Goal: Task Accomplishment & Management: Manage account settings

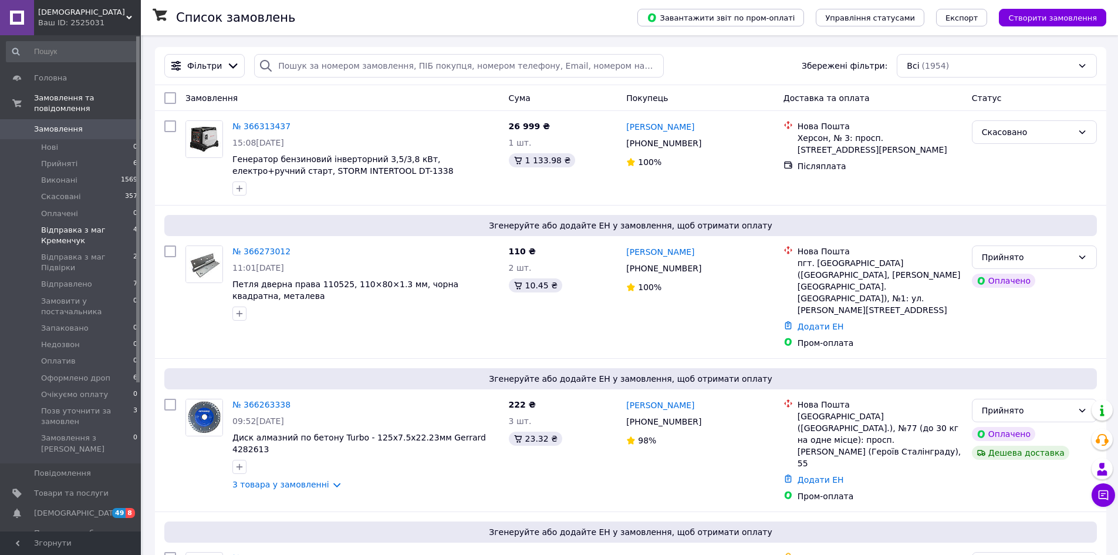
click at [96, 229] on span "Відправка з маг Кременчук" at bounding box center [87, 235] width 92 height 21
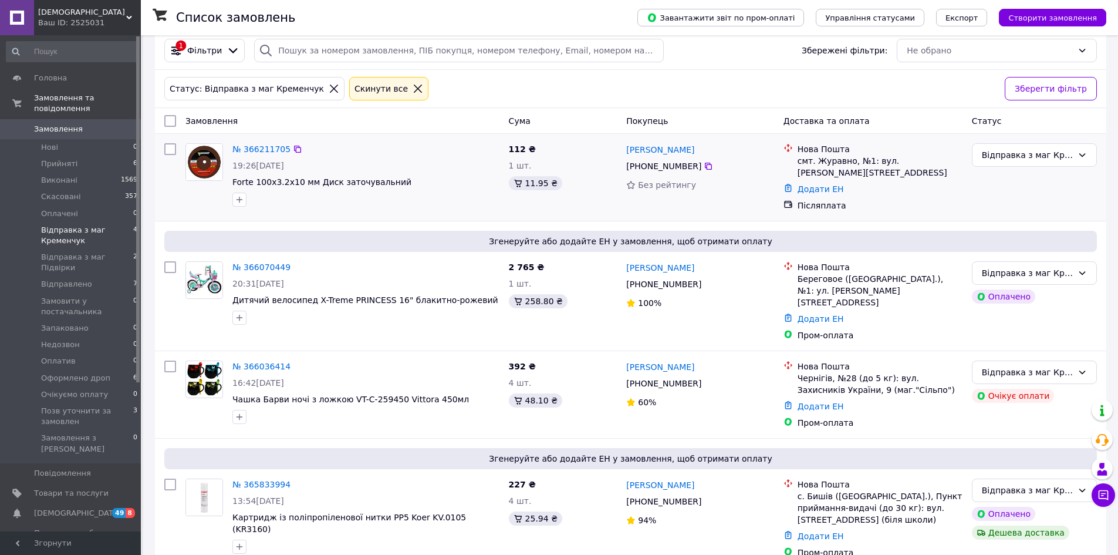
scroll to position [24, 0]
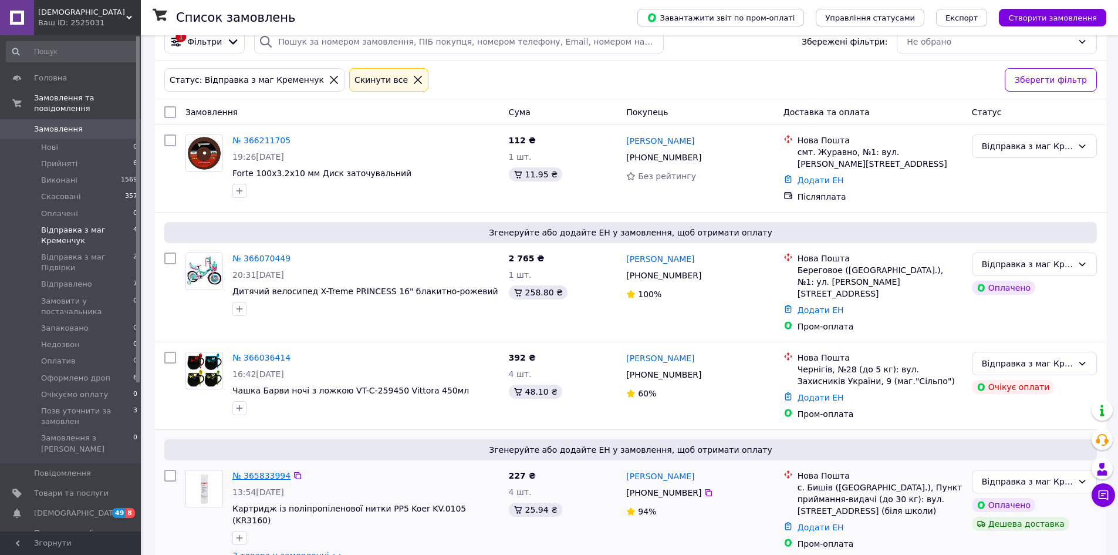
click at [247, 471] on link "№ 365833994" at bounding box center [261, 475] width 58 height 9
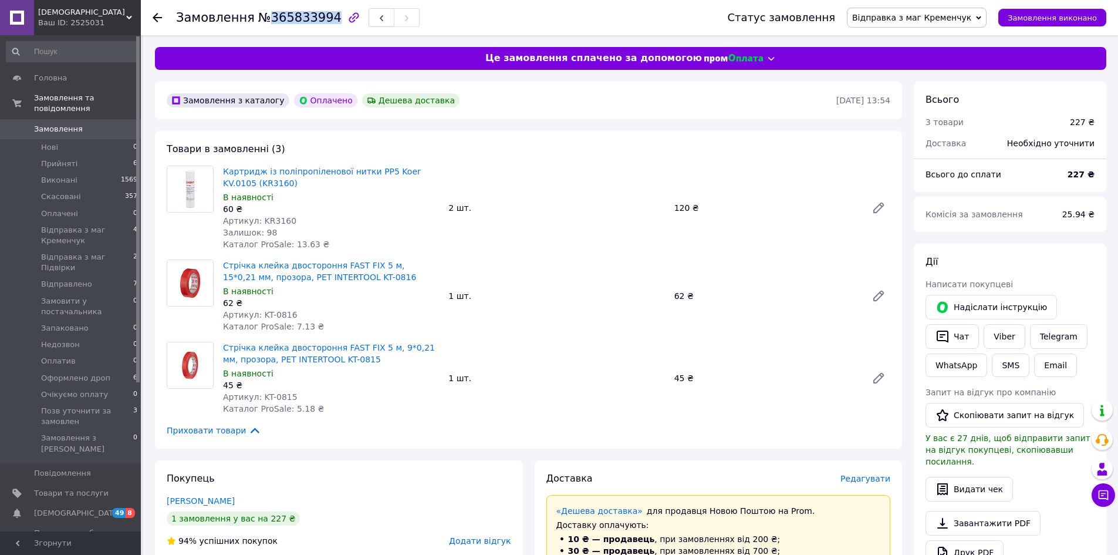
drag, startPoint x: 263, startPoint y: 16, endPoint x: 320, endPoint y: 18, distance: 56.4
click at [320, 18] on span "№365833994" at bounding box center [299, 18] width 83 height 14
copy span "365833994"
click at [952, 13] on span "Відправка з маг Кременчук" at bounding box center [911, 17] width 119 height 9
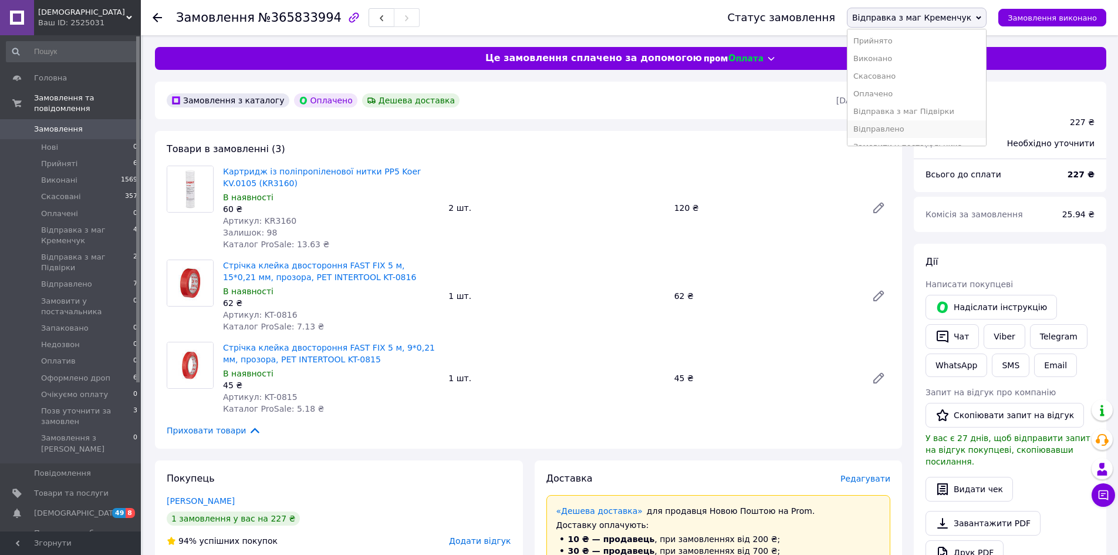
click at [911, 126] on li "Відправлено" at bounding box center [916, 129] width 138 height 18
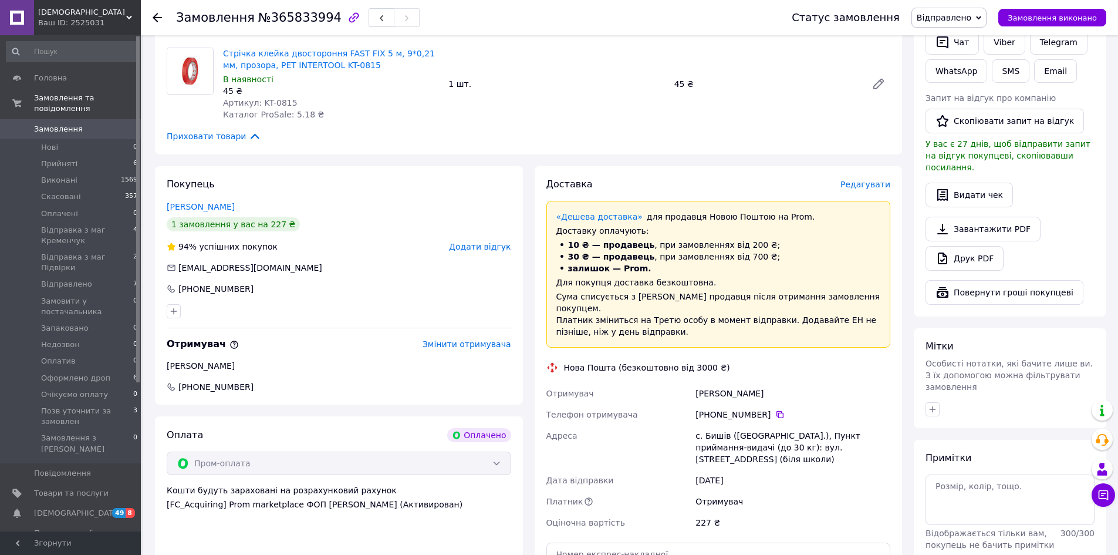
scroll to position [469, 0]
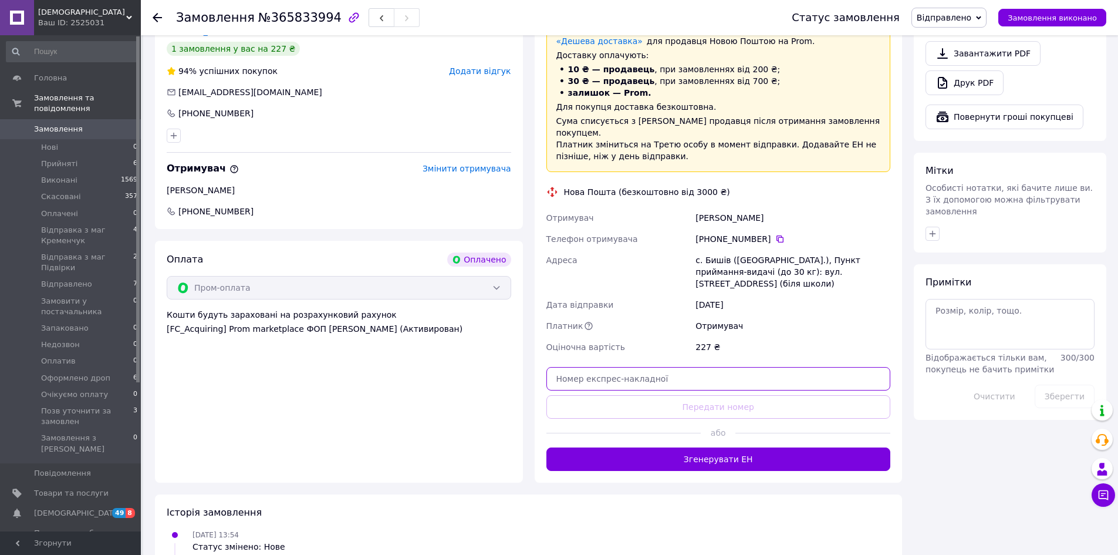
click at [724, 367] on input "text" at bounding box center [718, 378] width 344 height 23
paste input "20451269135447"
type input "20451269135447"
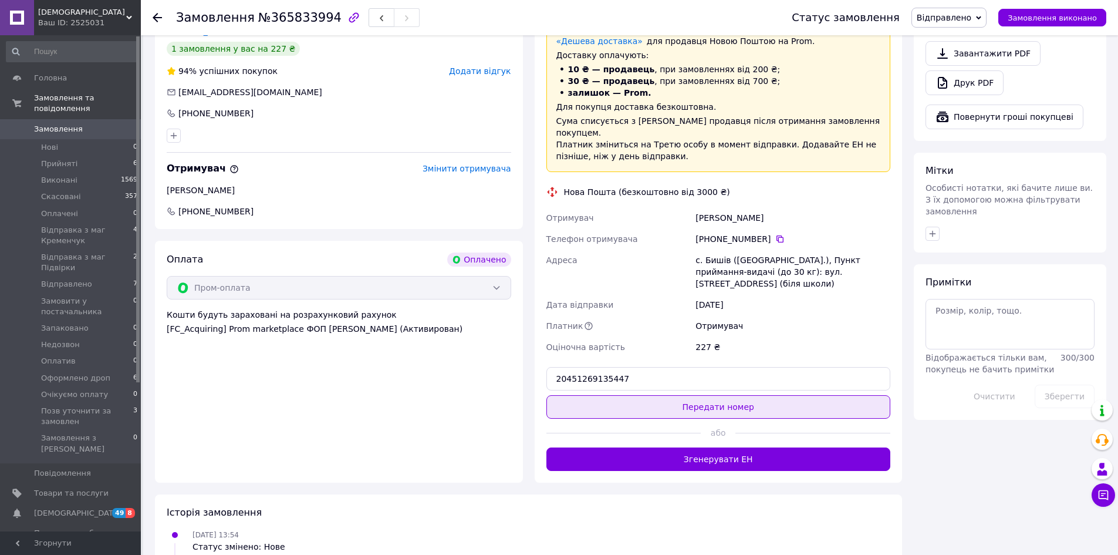
click at [724, 395] on button "Передати номер" at bounding box center [718, 406] width 344 height 23
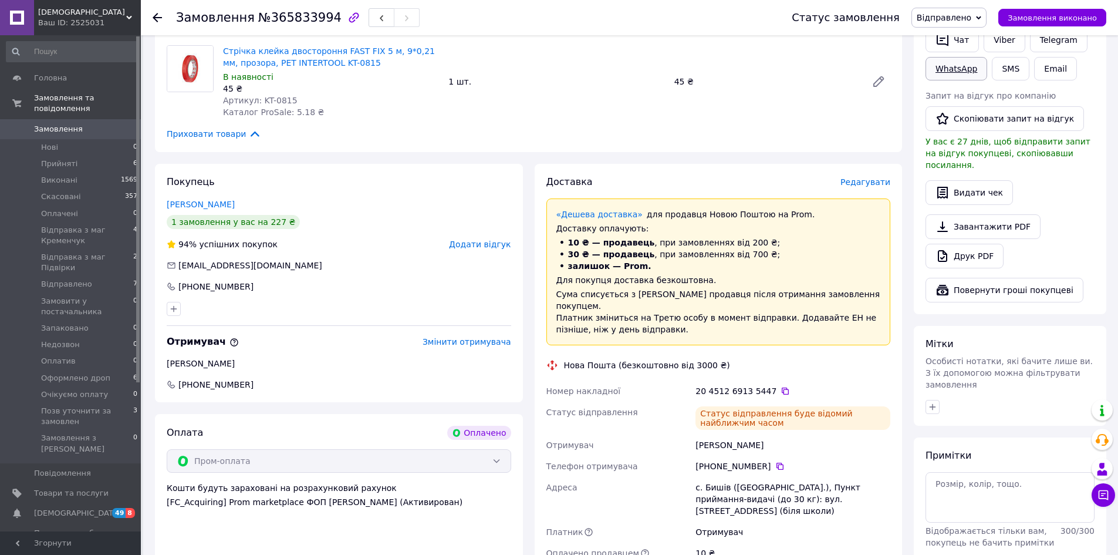
scroll to position [235, 0]
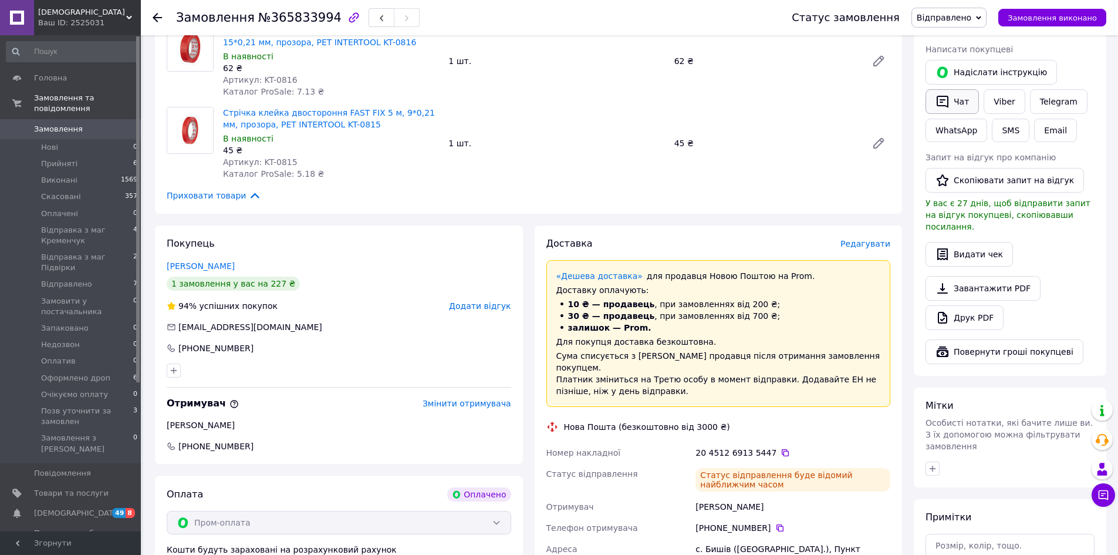
click at [958, 104] on button "Чат" at bounding box center [951, 101] width 53 height 25
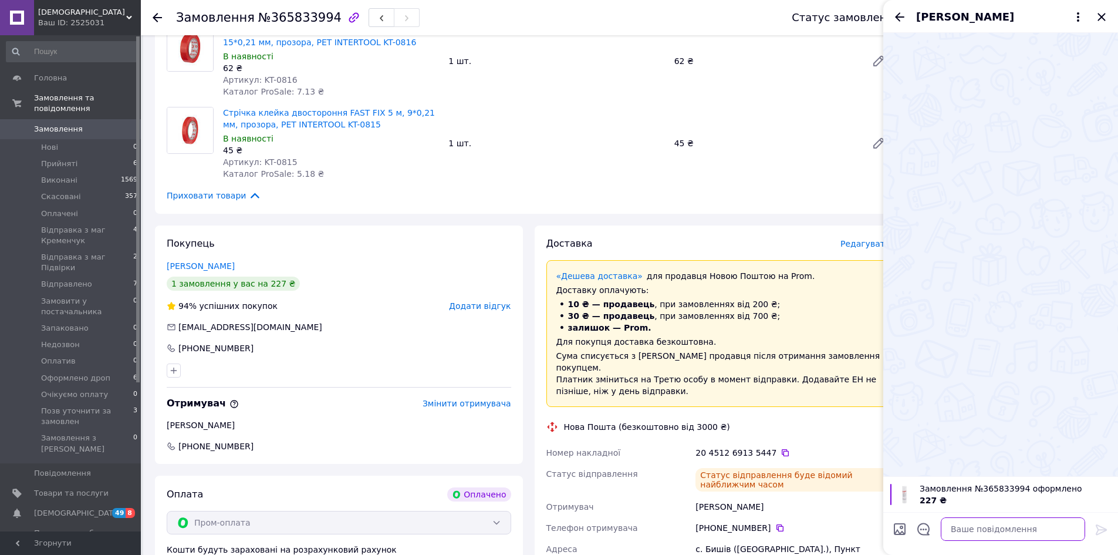
click at [1004, 531] on textarea at bounding box center [1013, 528] width 144 height 23
paste textarea "[URL][DOMAIN_NAME]"
type textarea "[URL][DOMAIN_NAME]"
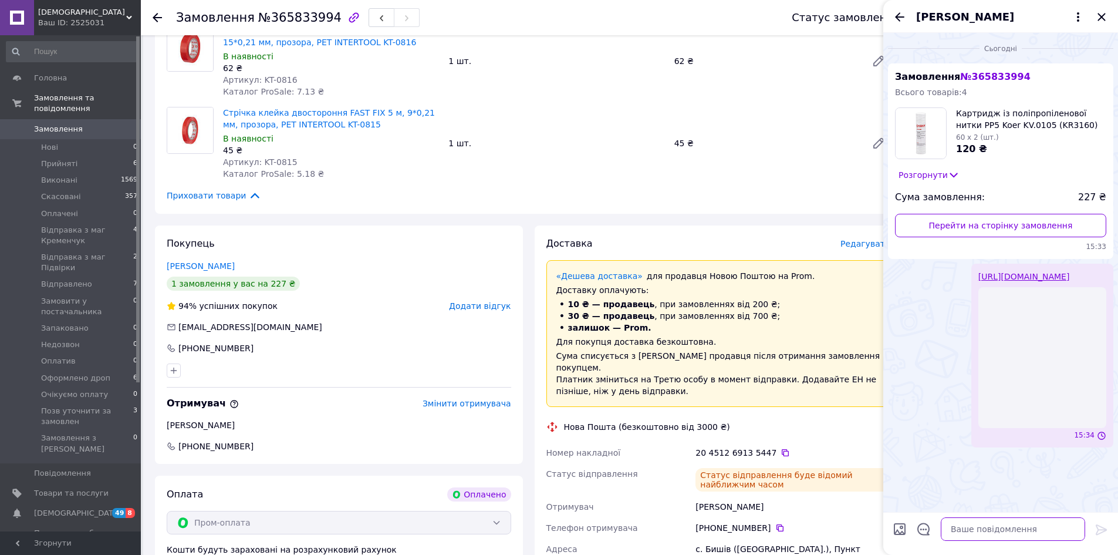
scroll to position [0, 0]
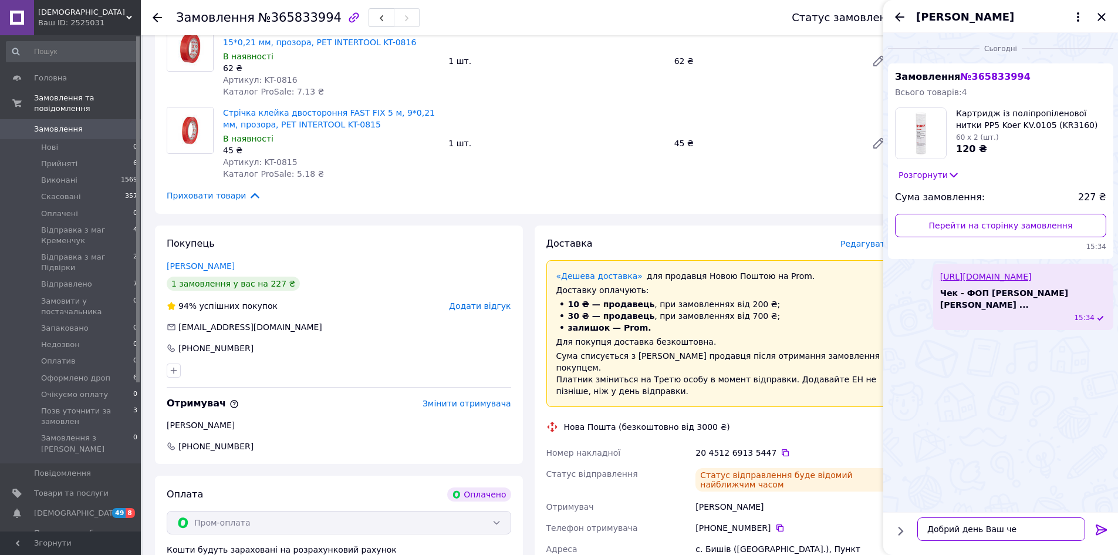
type textarea "Добрий день Ваш чек"
type textarea "Дякуємо за Ваше замовлення"
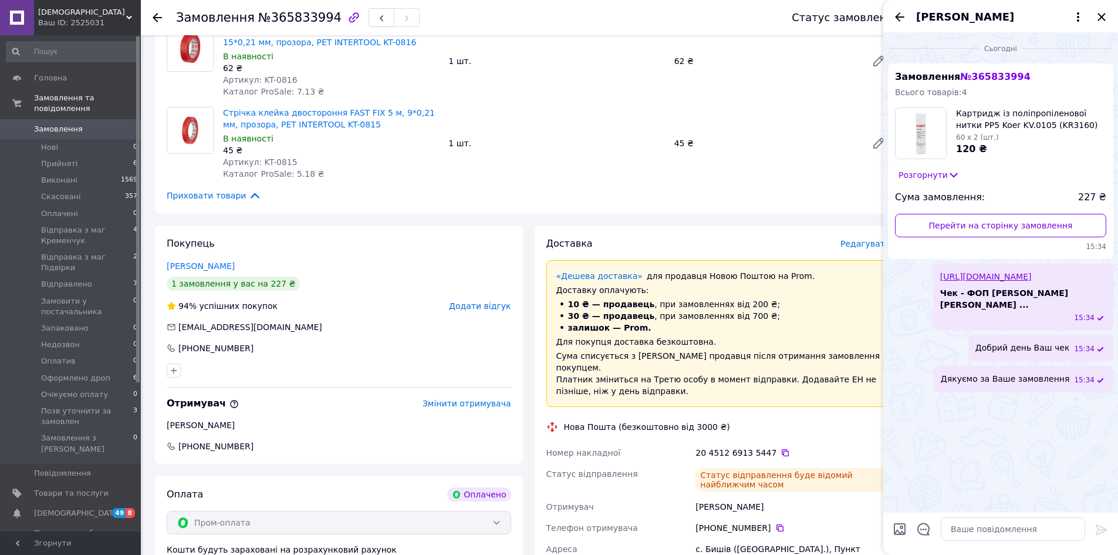
drag, startPoint x: 73, startPoint y: 77, endPoint x: 219, endPoint y: 79, distance: 145.6
click at [73, 77] on span "Головна" at bounding box center [71, 78] width 75 height 11
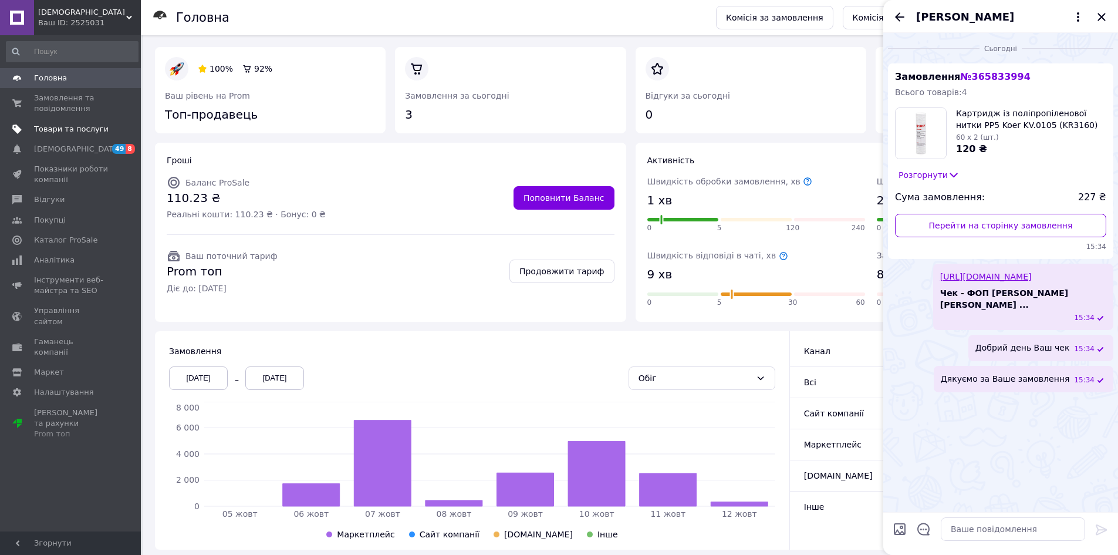
click at [67, 130] on span "Товари та послуги" at bounding box center [71, 129] width 75 height 11
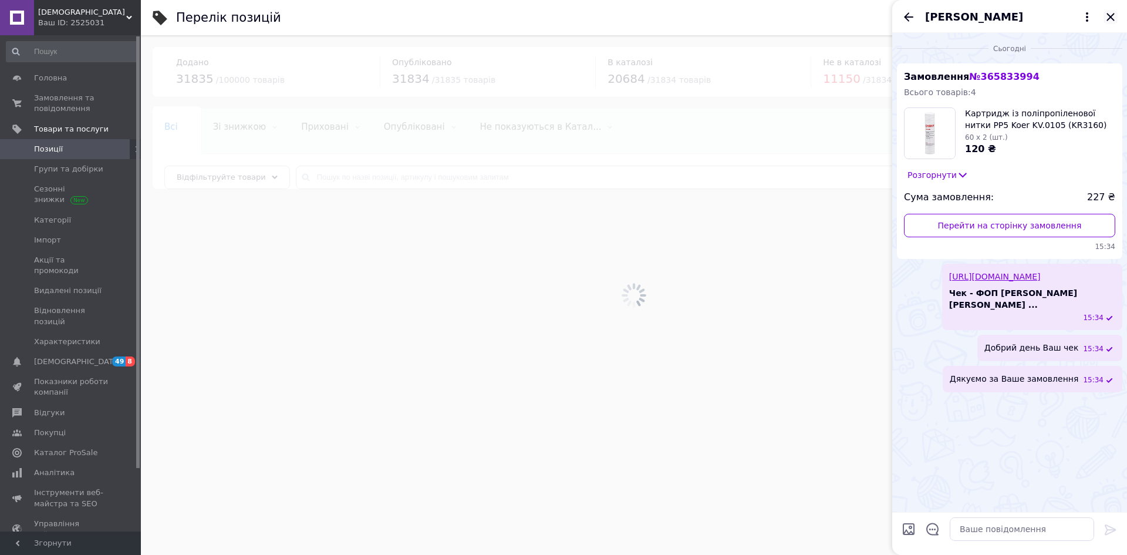
click at [1112, 15] on icon "Закрити" at bounding box center [1110, 17] width 8 height 8
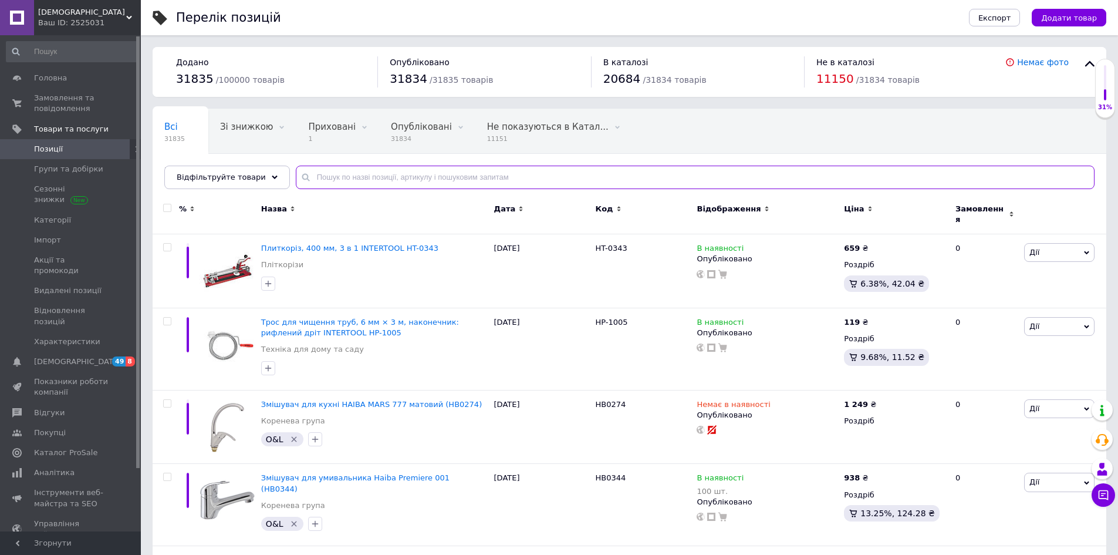
drag, startPoint x: 1041, startPoint y: 513, endPoint x: 553, endPoint y: 177, distance: 593.2
click at [553, 177] on input "text" at bounding box center [695, 176] width 799 height 23
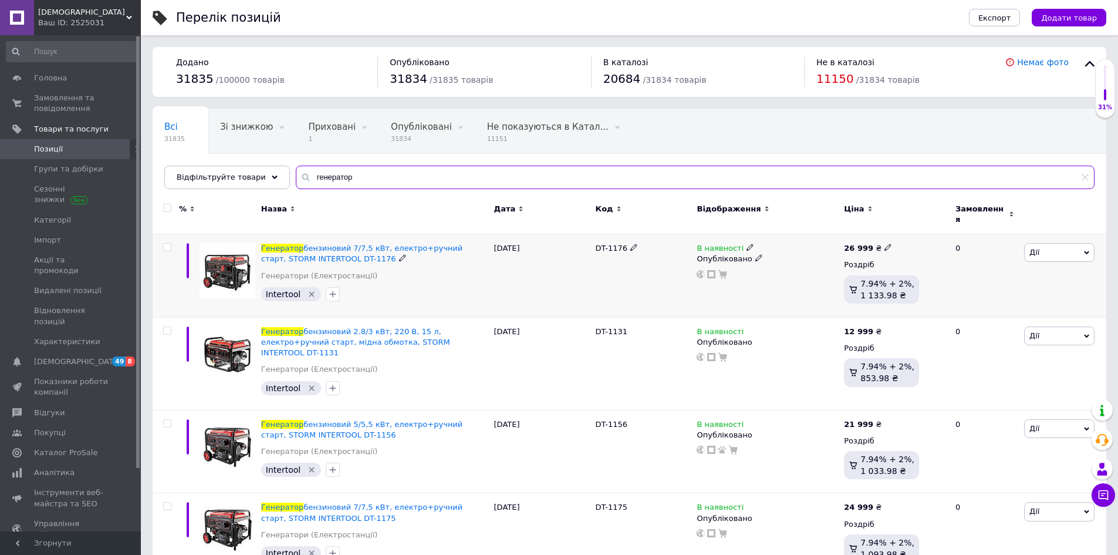
type input "генератор"
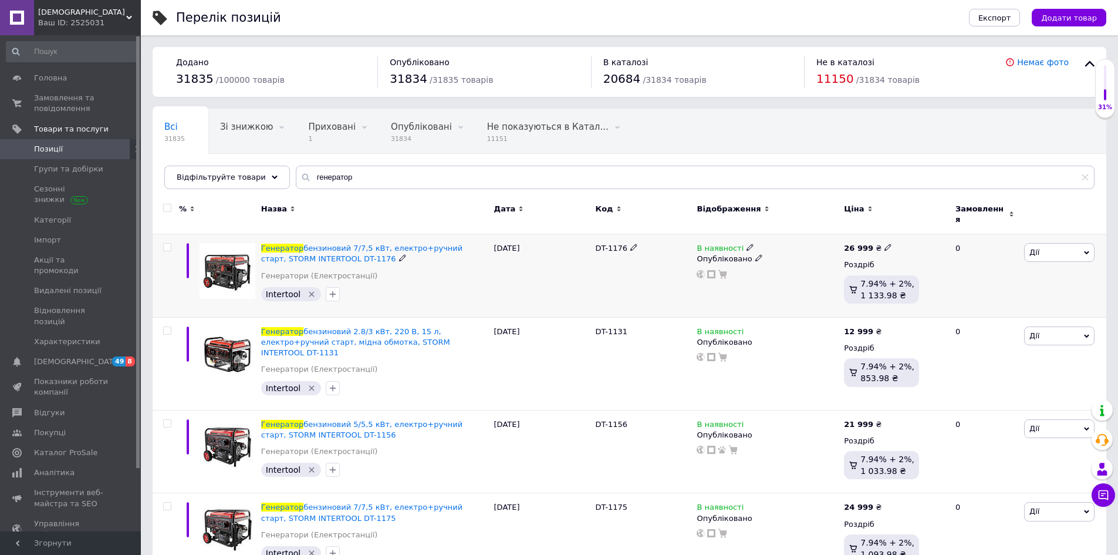
click at [746, 244] on icon at bounding box center [749, 247] width 7 height 7
click at [783, 249] on li "Немає в наявності" at bounding box center [814, 257] width 112 height 16
click at [746, 327] on icon at bounding box center [749, 330] width 7 height 7
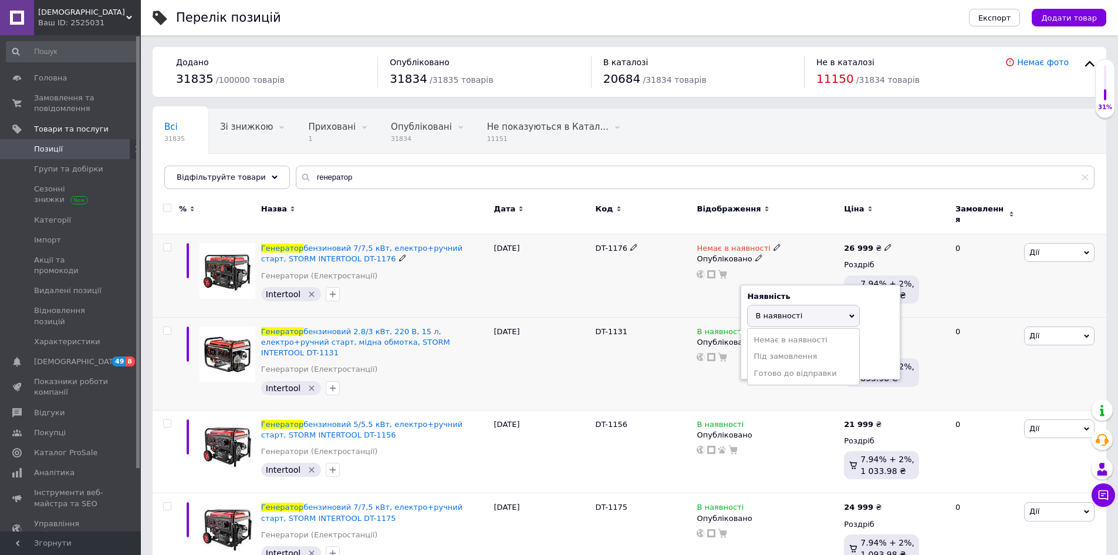
click at [696, 294] on div "Немає в наявності Опубліковано" at bounding box center [767, 275] width 147 height 83
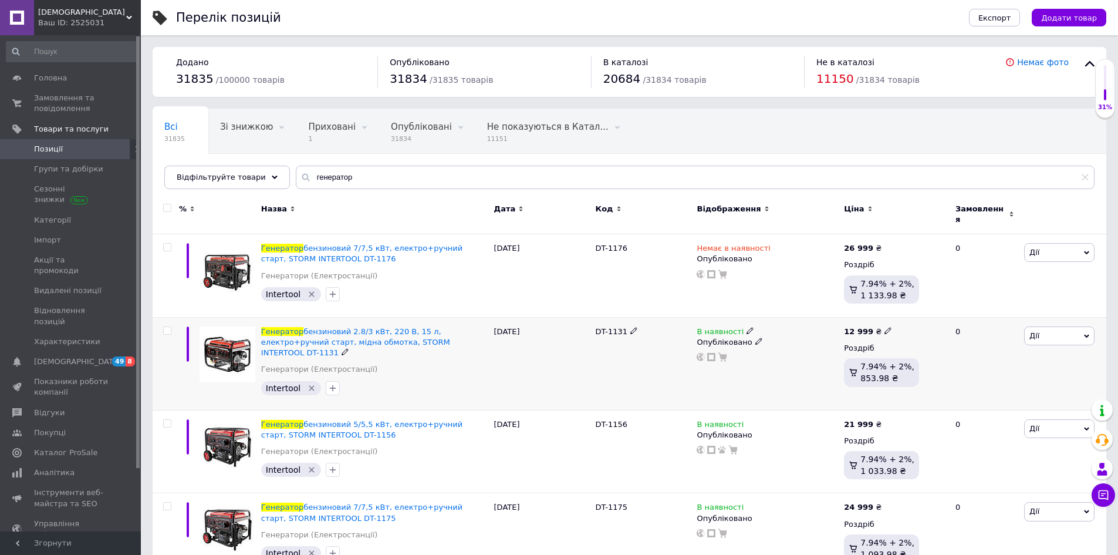
click at [746, 327] on icon at bounding box center [749, 330] width 7 height 7
drag, startPoint x: 775, startPoint y: 328, endPoint x: 740, endPoint y: 377, distance: 60.1
click at [775, 332] on li "Немає в наявності" at bounding box center [814, 340] width 112 height 16
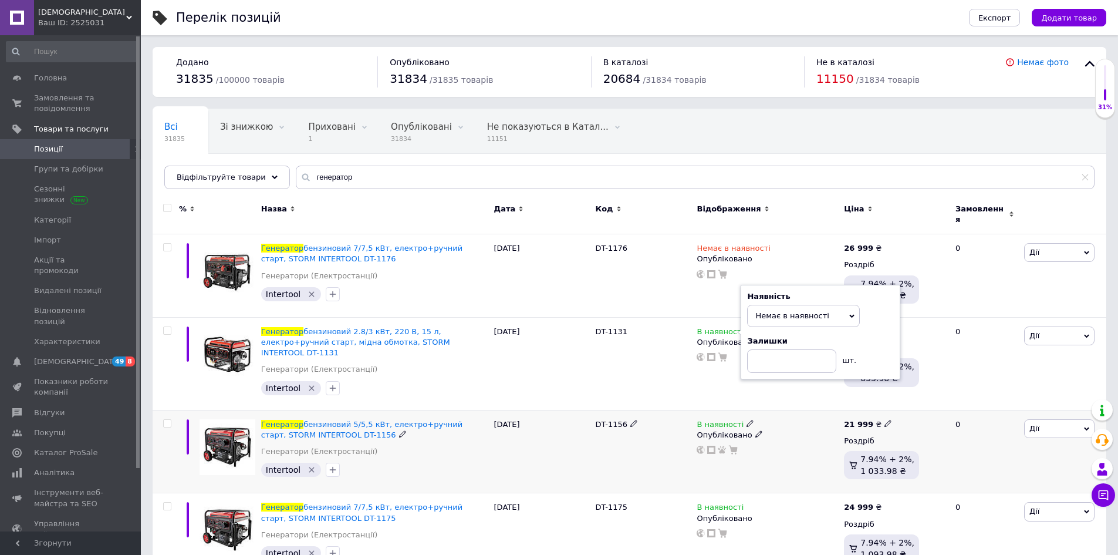
click at [746, 420] on icon at bounding box center [749, 423] width 7 height 7
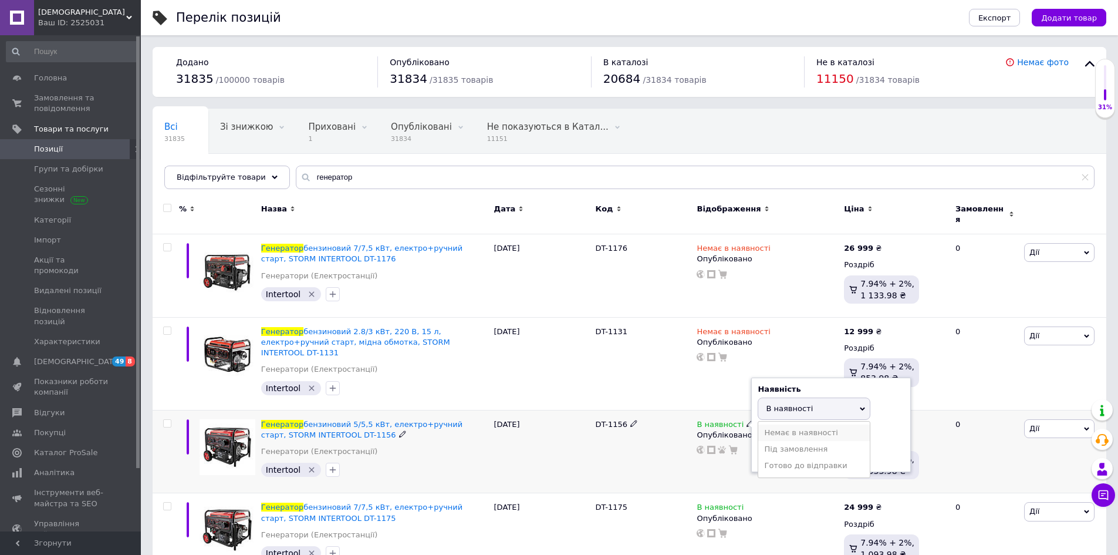
click at [773, 424] on li "Немає в наявності" at bounding box center [814, 432] width 112 height 16
click at [746, 502] on span at bounding box center [749, 506] width 7 height 8
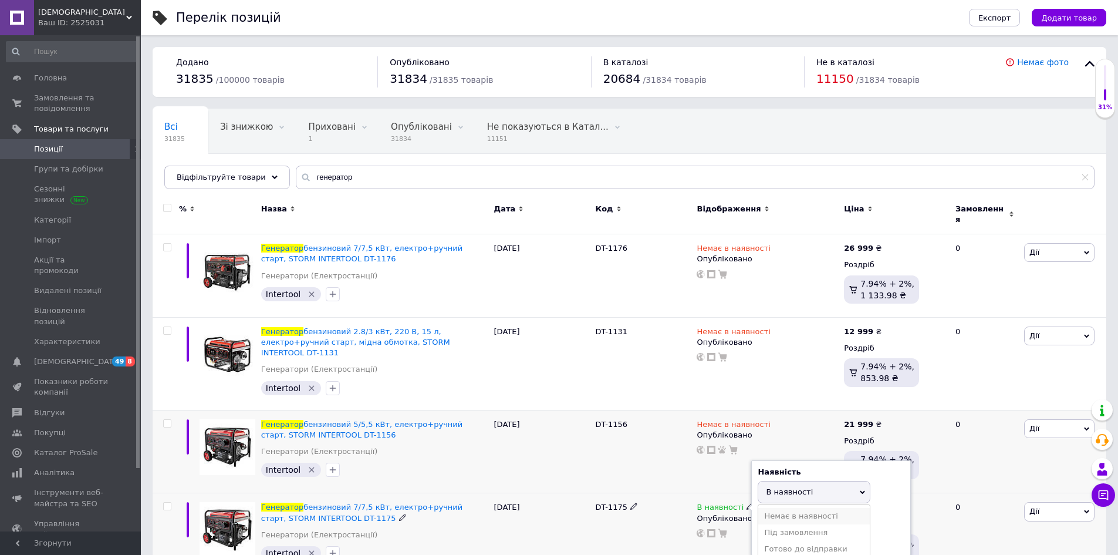
click at [776, 508] on li "Немає в наявності" at bounding box center [814, 516] width 112 height 16
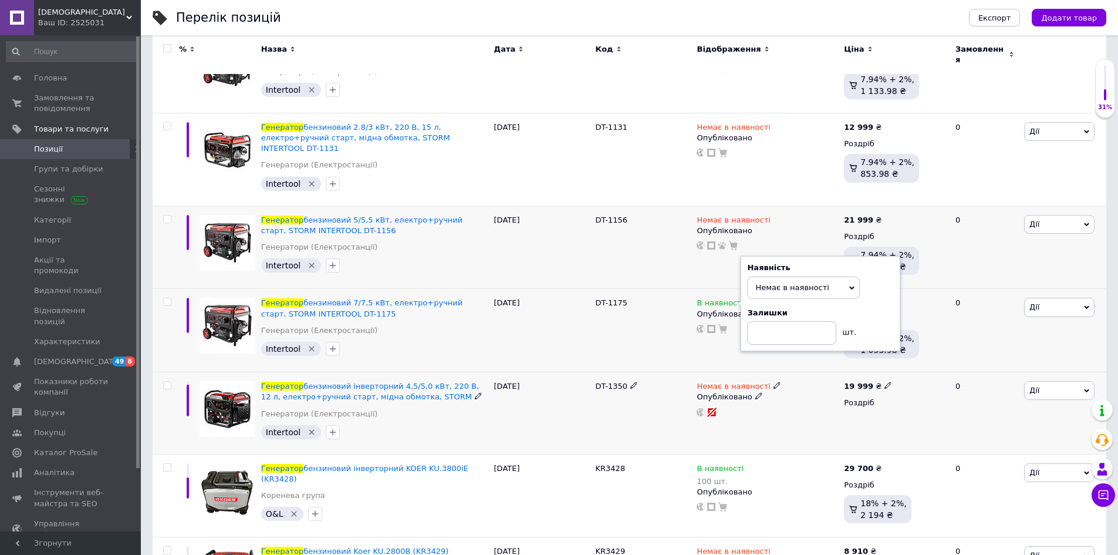
scroll to position [235, 0]
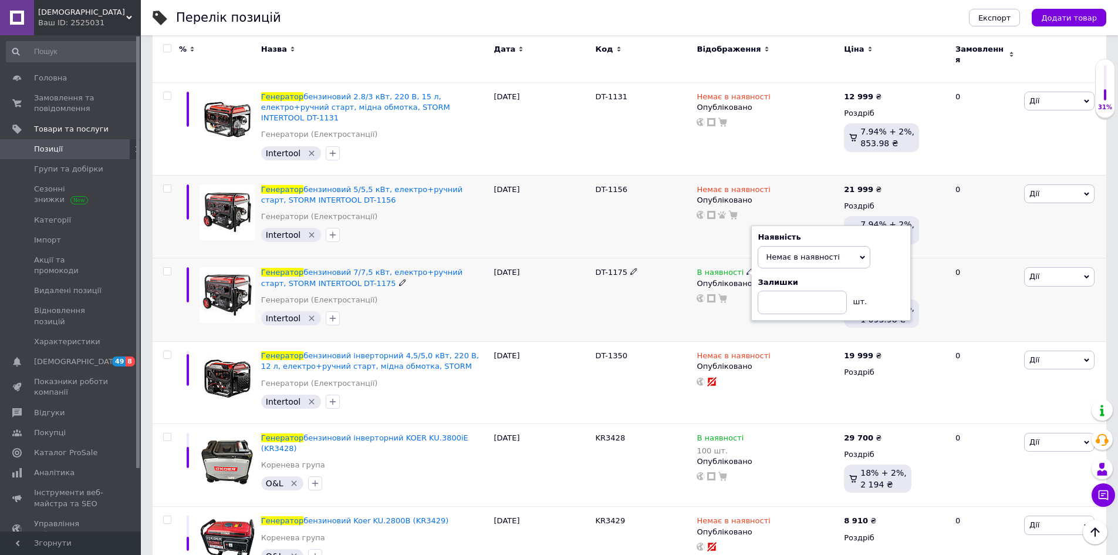
click at [746, 268] on icon at bounding box center [749, 271] width 7 height 7
click at [805, 342] on div "Немає в наявності Опубліковано" at bounding box center [767, 383] width 147 height 82
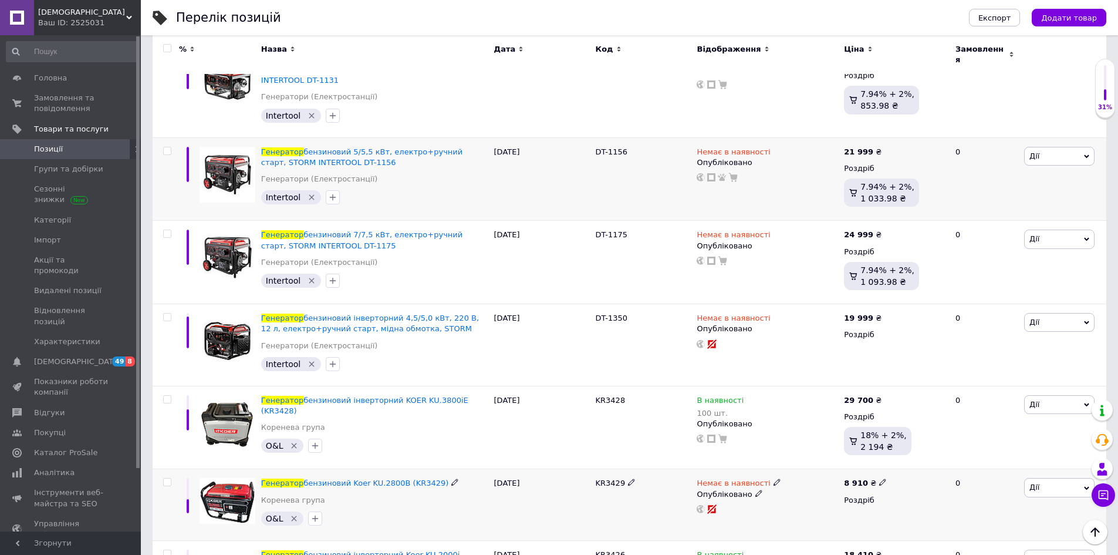
scroll to position [352, 0]
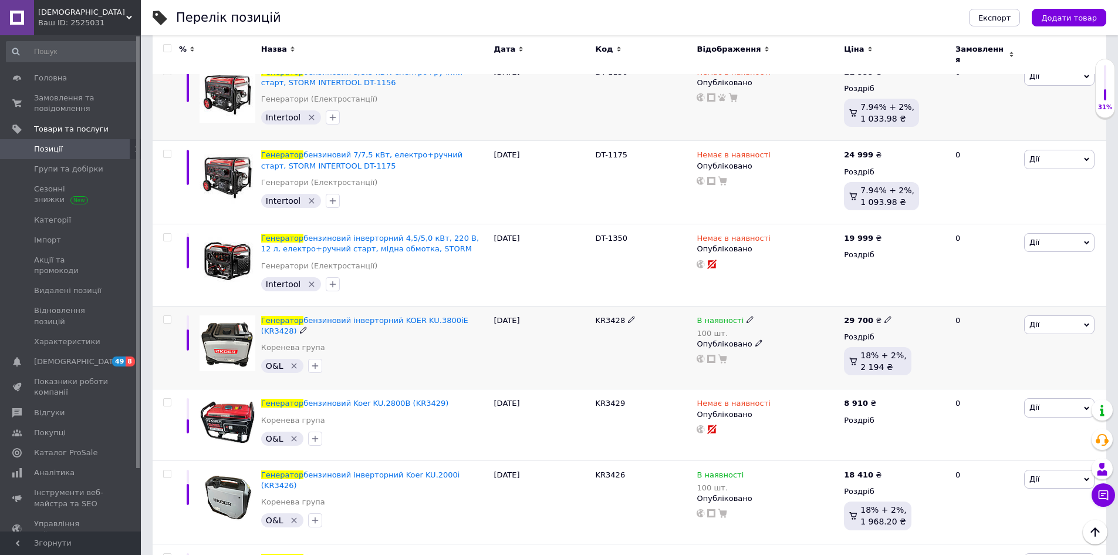
click at [746, 316] on use at bounding box center [749, 319] width 6 height 6
click at [771, 327] on li "Немає в наявності" at bounding box center [814, 335] width 112 height 16
click at [746, 460] on div "В наявності 100 шт. Опубліковано" at bounding box center [767, 501] width 147 height 83
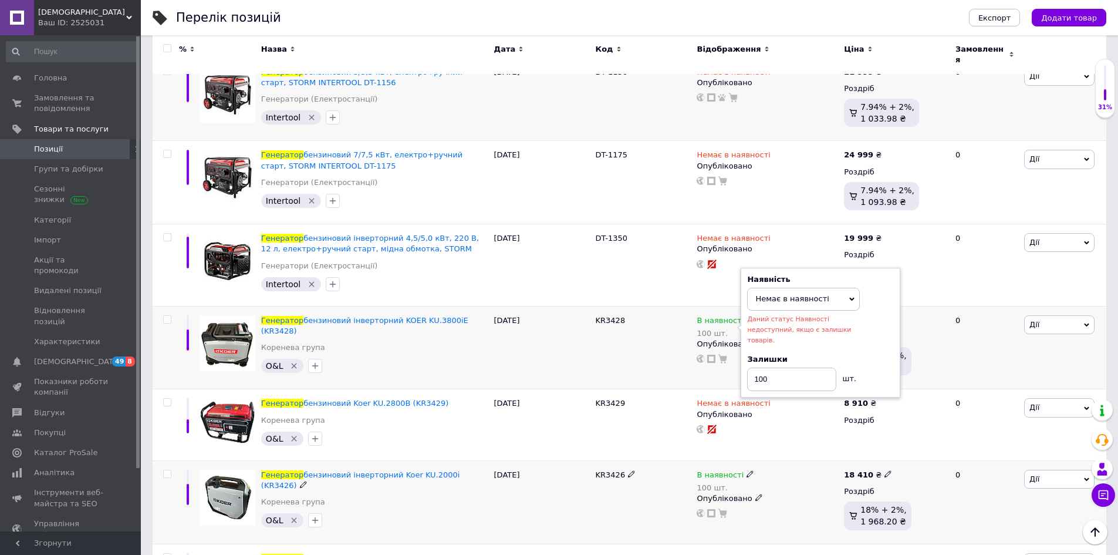
click at [746, 470] on icon at bounding box center [749, 473] width 7 height 7
click at [772, 481] on li "Немає в наявності" at bounding box center [814, 489] width 112 height 16
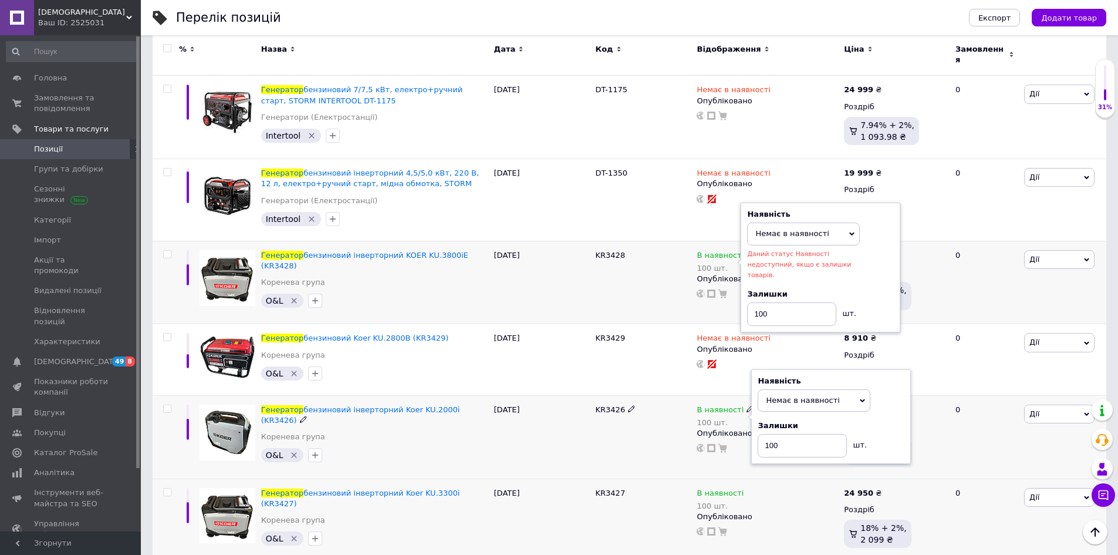
scroll to position [528, 0]
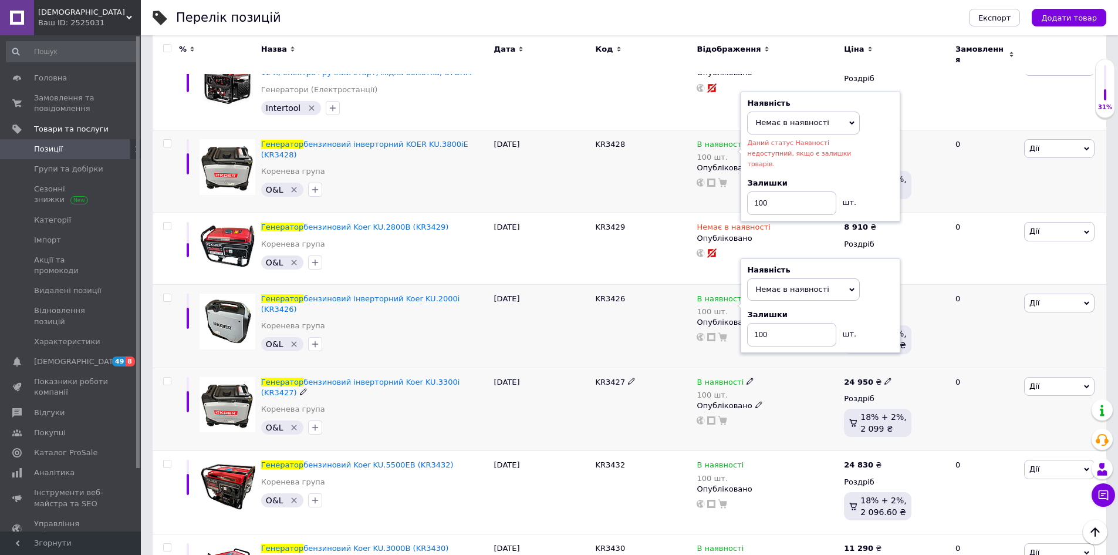
click at [746, 377] on icon at bounding box center [749, 380] width 7 height 7
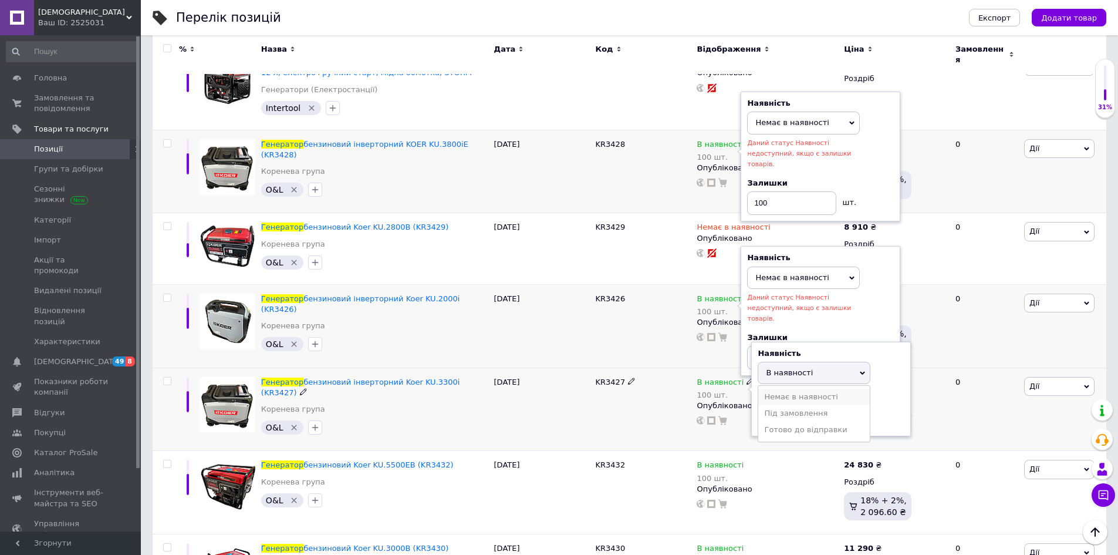
click at [766, 388] on li "Немає в наявності" at bounding box center [814, 396] width 112 height 16
click at [746, 460] on icon at bounding box center [749, 463] width 7 height 7
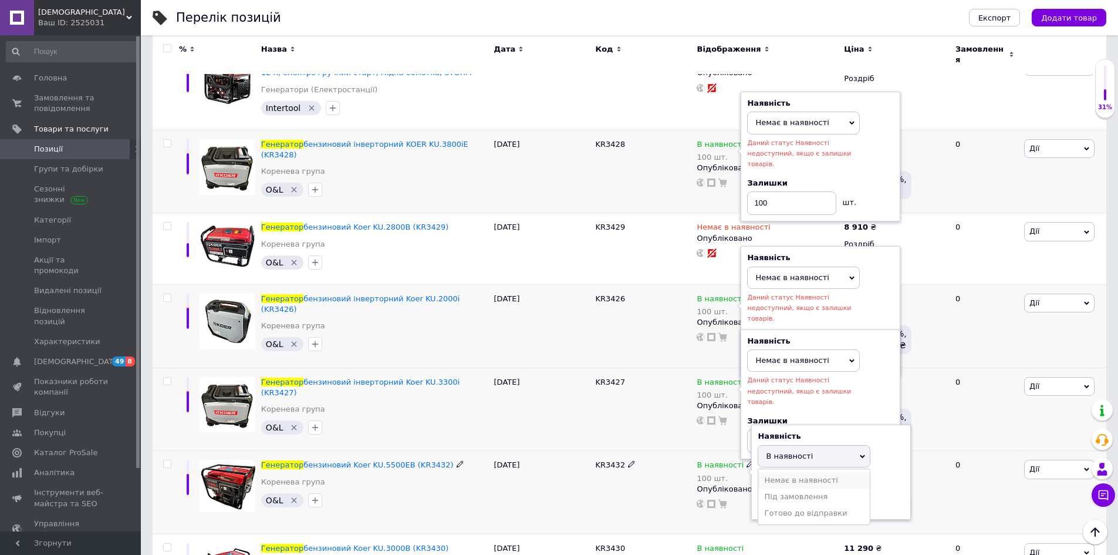
click at [776, 472] on li "Немає в наявності" at bounding box center [814, 480] width 112 height 16
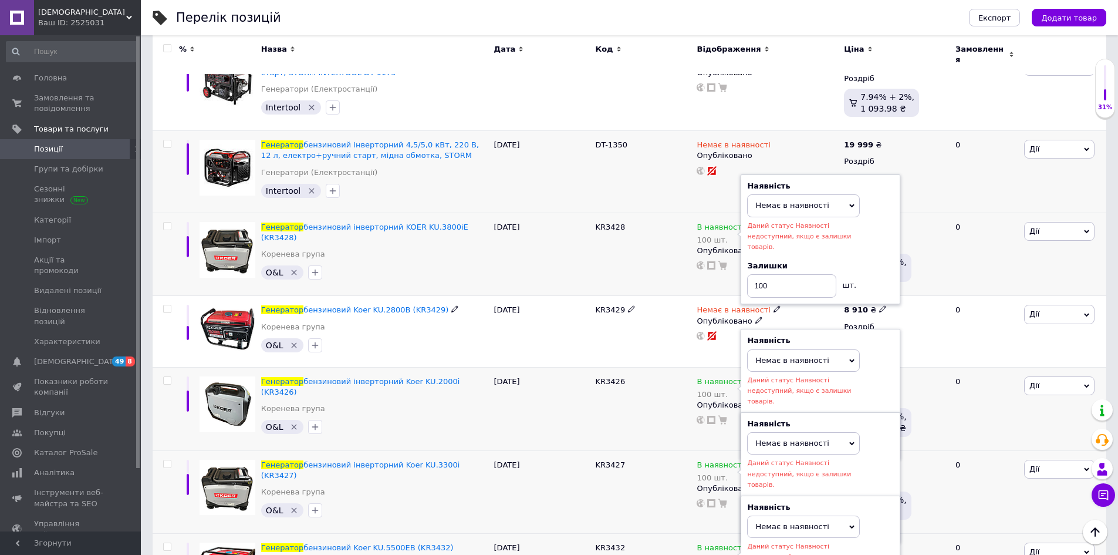
scroll to position [352, 0]
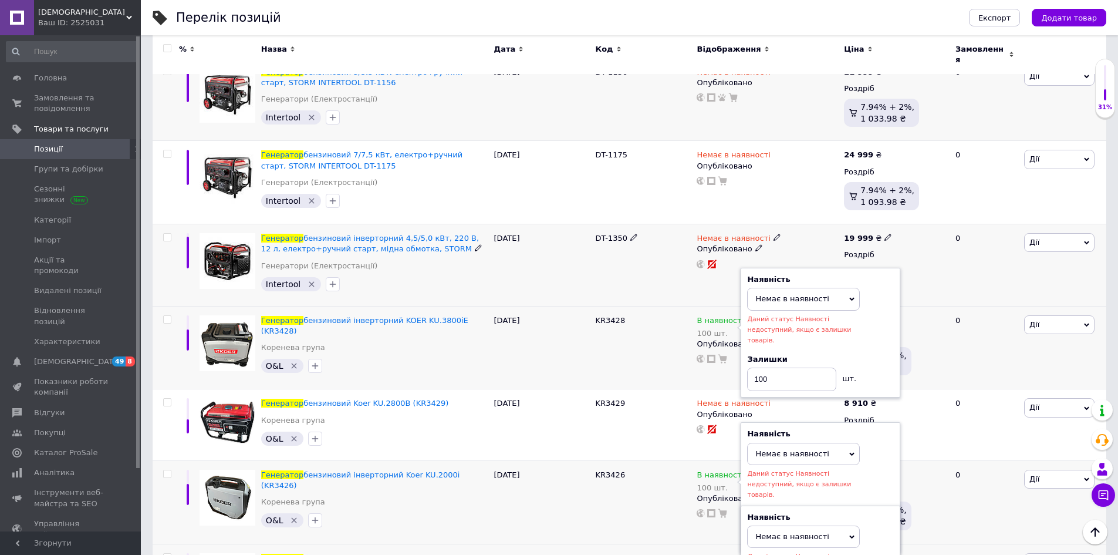
click at [651, 258] on div "DT-1350" at bounding box center [644, 265] width 102 height 82
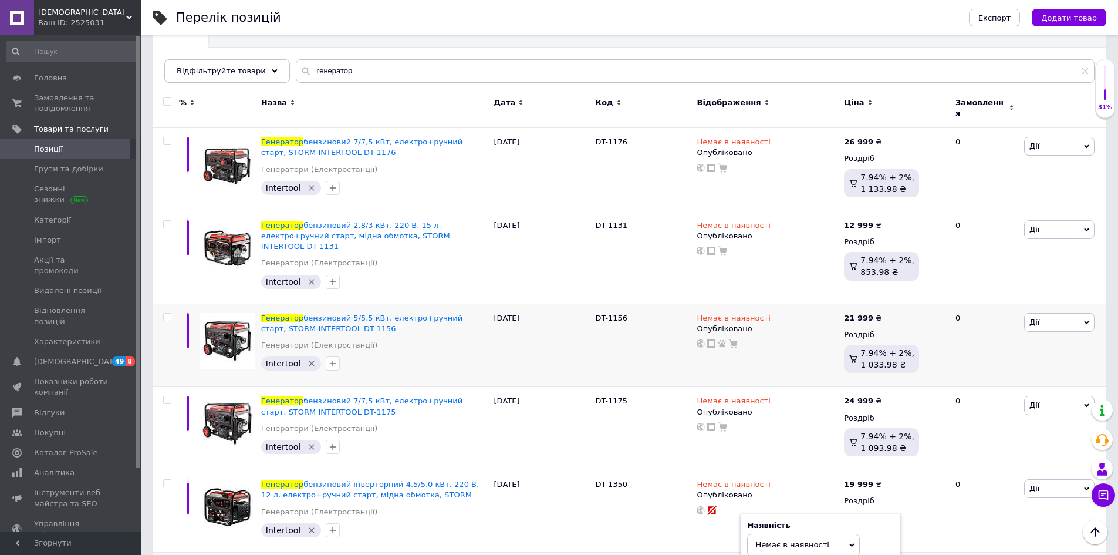
scroll to position [59, 0]
